Goal: Task Accomplishment & Management: Use online tool/utility

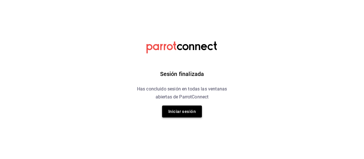
click at [185, 110] on button "Iniciar sesión" at bounding box center [182, 111] width 40 height 12
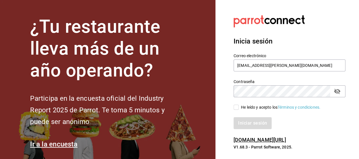
click at [238, 106] on input "He leído y acepto los Términos y condiciones." at bounding box center [236, 107] width 5 height 5
checkbox input "true"
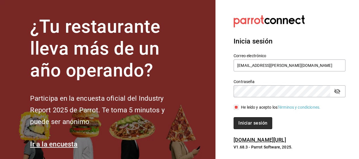
click at [248, 120] on button "Iniciar sesión" at bounding box center [253, 123] width 39 height 12
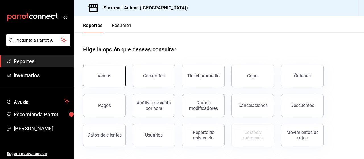
click at [107, 71] on button "Ventas" at bounding box center [104, 76] width 43 height 23
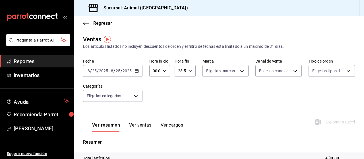
click at [136, 71] on icon "button" at bounding box center [137, 71] width 4 height 4
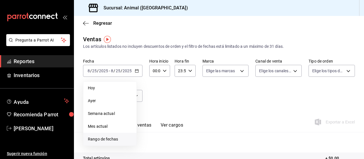
click at [109, 141] on span "Rango de fechas" at bounding box center [110, 139] width 44 height 6
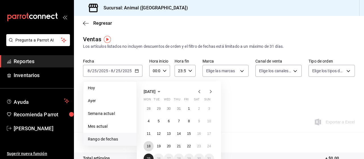
drag, startPoint x: 151, startPoint y: 148, endPoint x: 147, endPoint y: 157, distance: 9.3
click at [147, 157] on div "28 29 30 31 1 2 3 4 5 6 7 8 9 10 11 12 13 14 15 16 17 18 19 20 21 22 23 24 25 2…" at bounding box center [178, 133] width 70 height 60
click at [147, 157] on abbr "25" at bounding box center [149, 159] width 4 height 4
click at [149, 149] on button "18" at bounding box center [148, 146] width 10 height 10
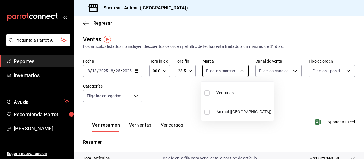
click at [242, 69] on body "Pregunta a Parrot AI Reportes Inventarios Ayuda Recomienda Parrot Marco Ramiez …" at bounding box center [182, 79] width 364 height 159
click at [226, 91] on span "Ver todas" at bounding box center [224, 93] width 17 height 6
type input "96838179-8fbb-4073-aae3-1789726318c8"
checkbox input "true"
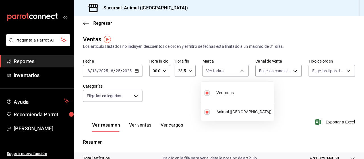
click at [292, 70] on div at bounding box center [182, 79] width 364 height 159
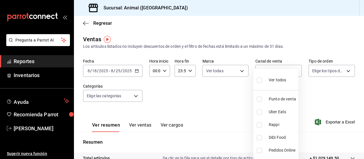
click at [292, 70] on body "Pregunta a Parrot AI Reportes Inventarios Ayuda Recomienda Parrot Marco Ramiez …" at bounding box center [182, 79] width 364 height 159
click at [278, 80] on span "Ver todos" at bounding box center [277, 80] width 17 height 6
type input "PARROT,UBER_EATS,RAPPI,DIDI_FOOD,ONLINE"
checkbox input "true"
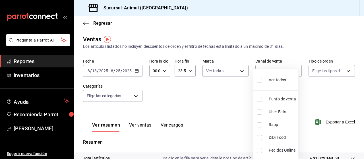
checkbox input "true"
click at [344, 70] on div at bounding box center [182, 79] width 364 height 159
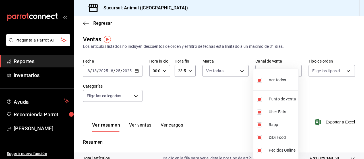
click at [344, 70] on div at bounding box center [182, 79] width 364 height 159
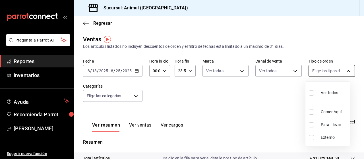
click at [344, 70] on body "Pregunta a Parrot AI Reportes Inventarios Ayuda Recomienda Parrot Marco Ramiez …" at bounding box center [182, 79] width 364 height 159
click at [330, 93] on span "Ver todos" at bounding box center [329, 93] width 17 height 6
type input "89cc3392-1a89-49ed-91c4-e66ea58282e1,025cf6ae-25b7-4698-bb98-3d77af74a196,EXTER…"
checkbox input "true"
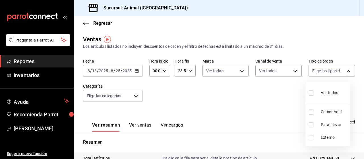
checkbox input "true"
click at [135, 95] on div at bounding box center [182, 79] width 364 height 159
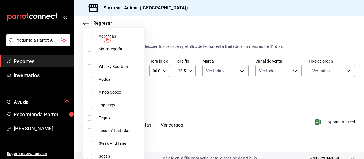
click at [135, 95] on body "Pregunta a Parrot AI Reportes Inventarios Ayuda Recomienda Parrot Marco Ramiez …" at bounding box center [182, 79] width 364 height 159
click at [119, 40] on li "Ver todas" at bounding box center [113, 36] width 61 height 13
type input "696422f3-042f-4992-a796-20cec1d2addd,ab2f2cdd-2d2d-455a-bd59-969ed93fbee5,5744a…"
checkbox input "true"
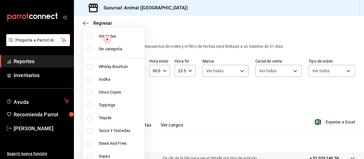
checkbox input "true"
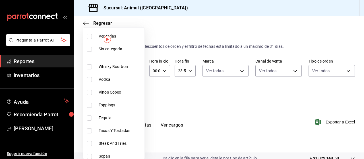
checkbox input "true"
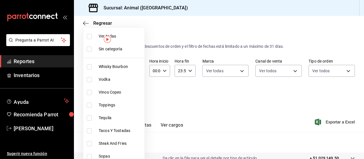
checkbox input "true"
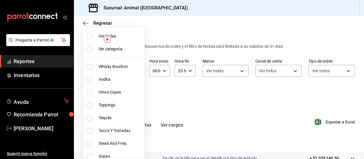
checkbox input "true"
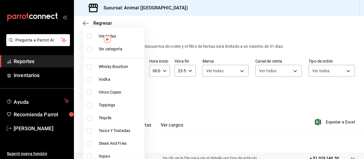
checkbox input "true"
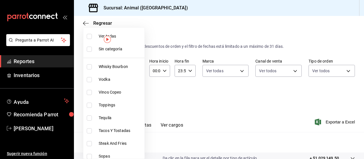
checkbox input "true"
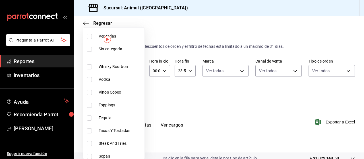
checkbox input "true"
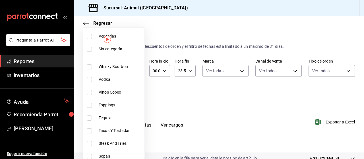
checkbox input "true"
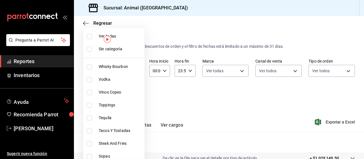
checkbox input "true"
click at [338, 123] on div at bounding box center [182, 79] width 364 height 159
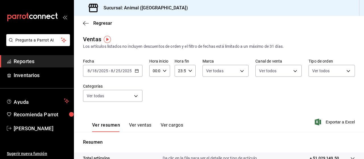
click at [338, 123] on span "Exportar a Excel" at bounding box center [335, 121] width 39 height 7
